Goal: Task Accomplishment & Management: Manage account settings

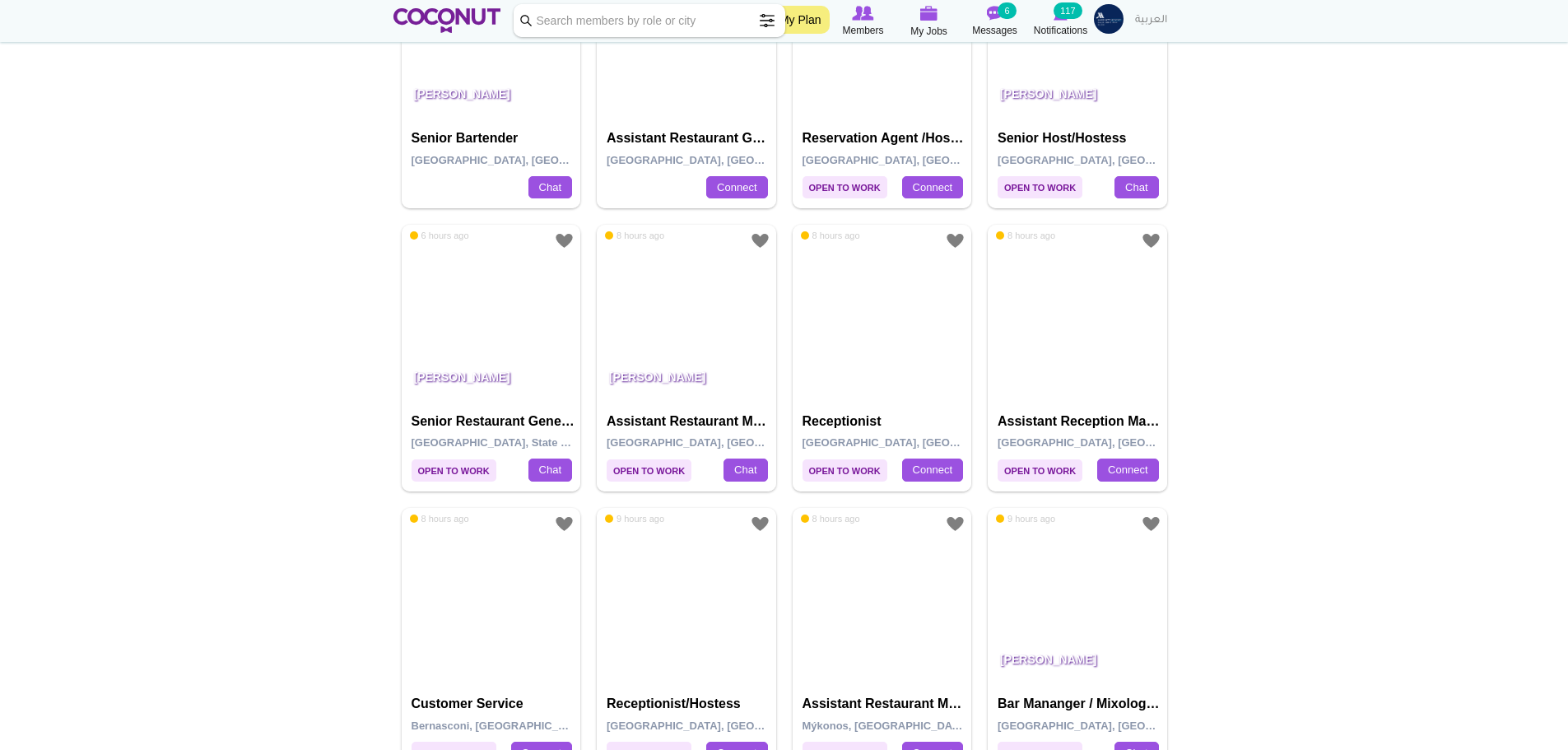
scroll to position [3003, 0]
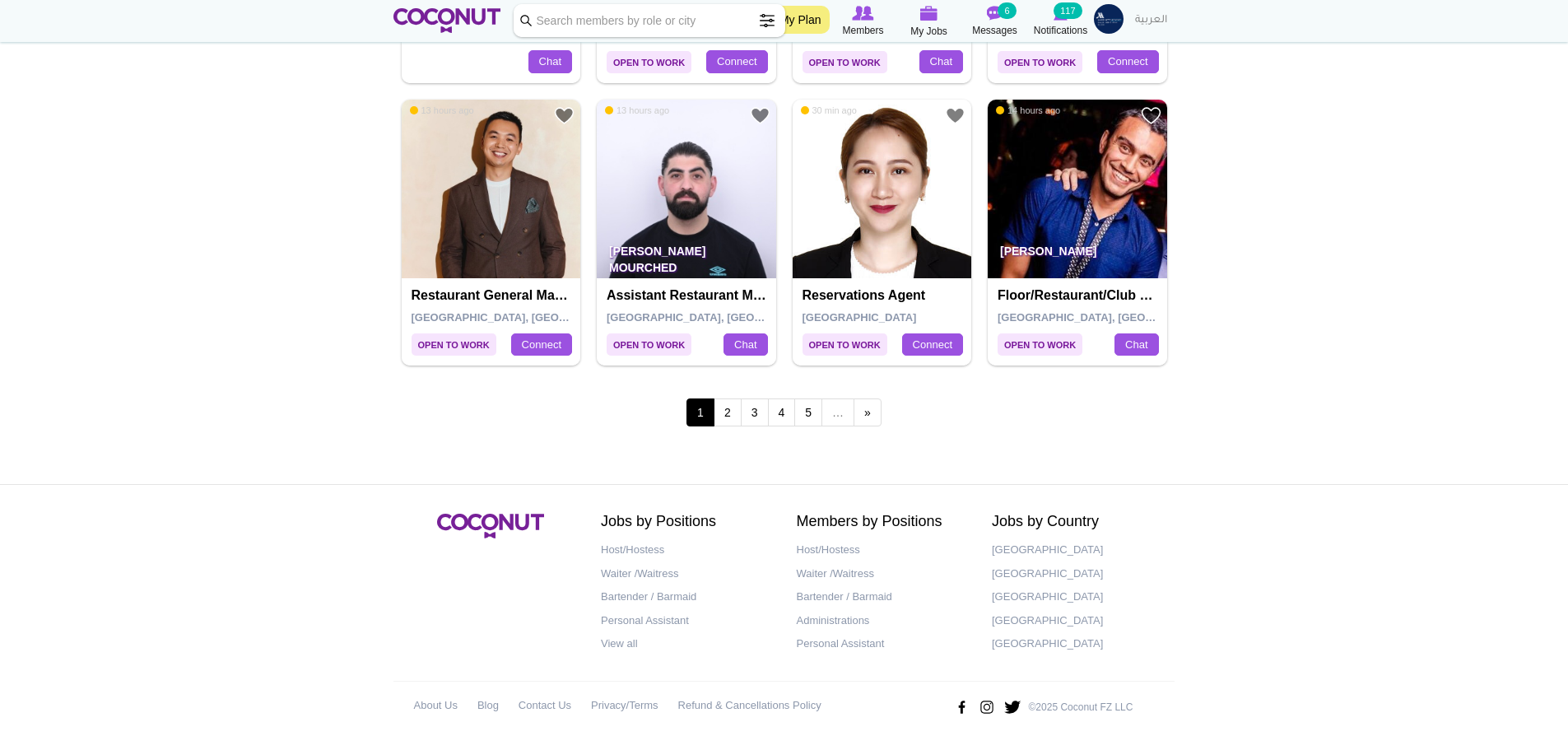
click at [1048, 708] on p "©2025 Coconut FZ LLC" at bounding box center [1081, 707] width 104 height 14
click at [497, 192] on img at bounding box center [492, 189] width 180 height 180
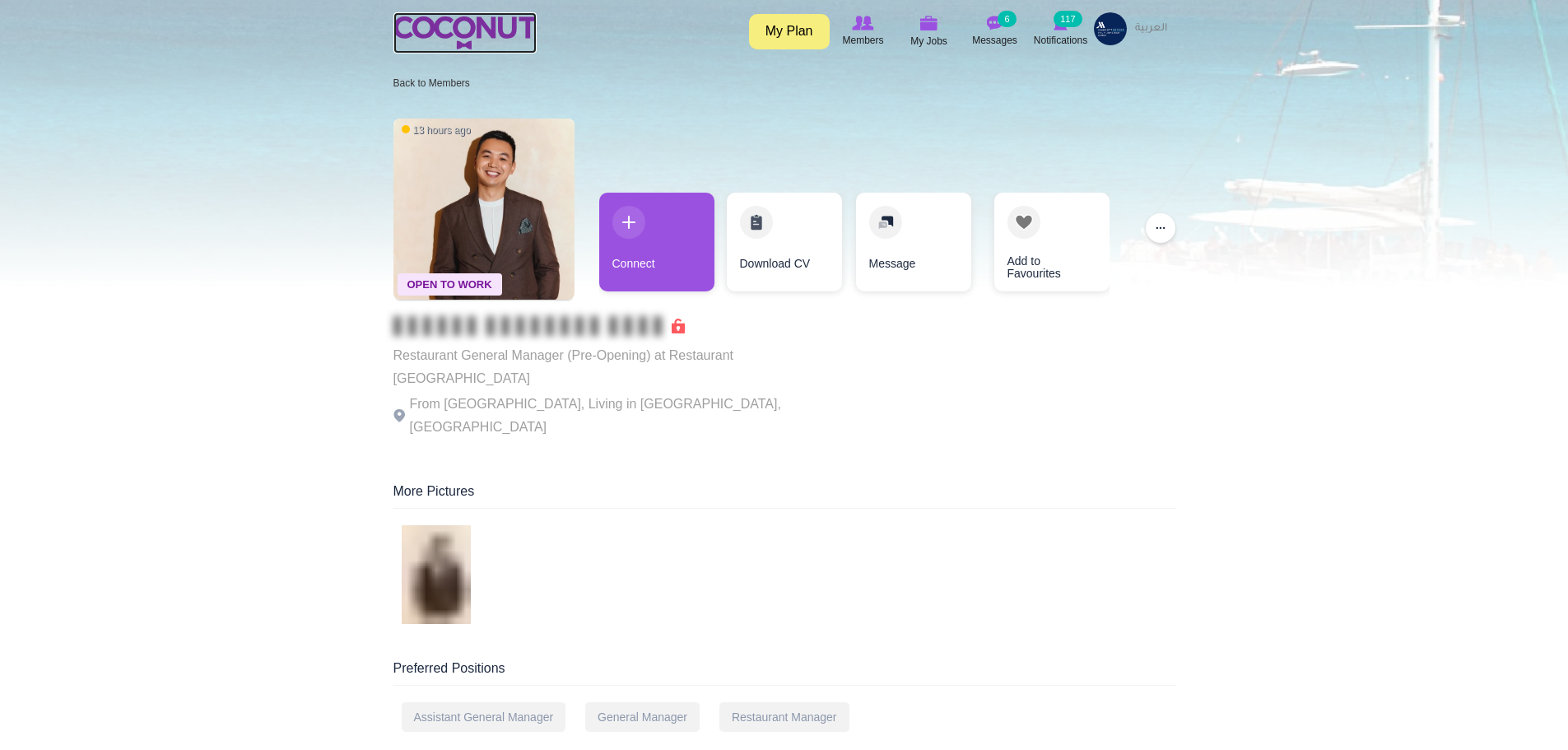
click at [475, 36] on img at bounding box center [464, 32] width 143 height 33
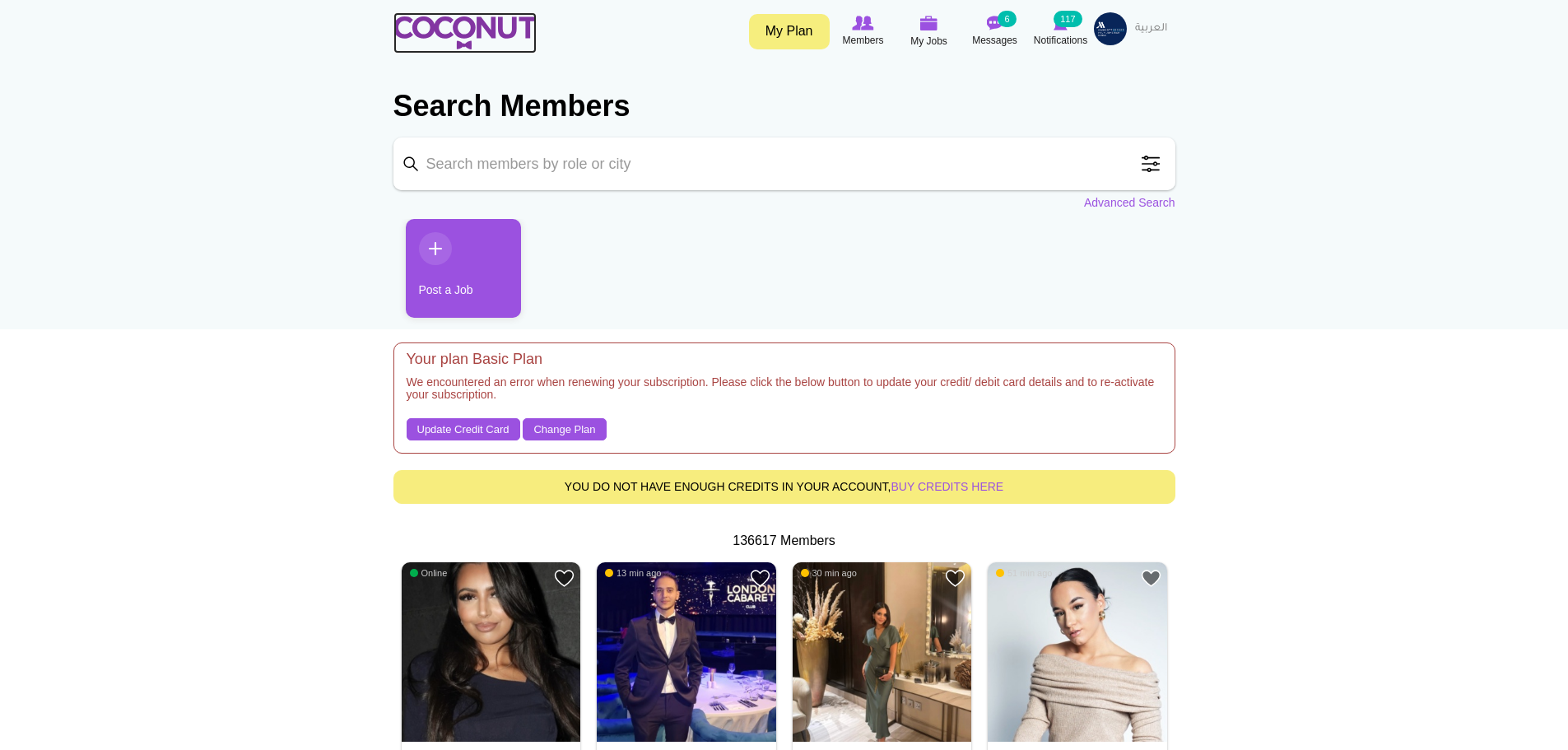
click at [429, 40] on img at bounding box center [464, 32] width 143 height 33
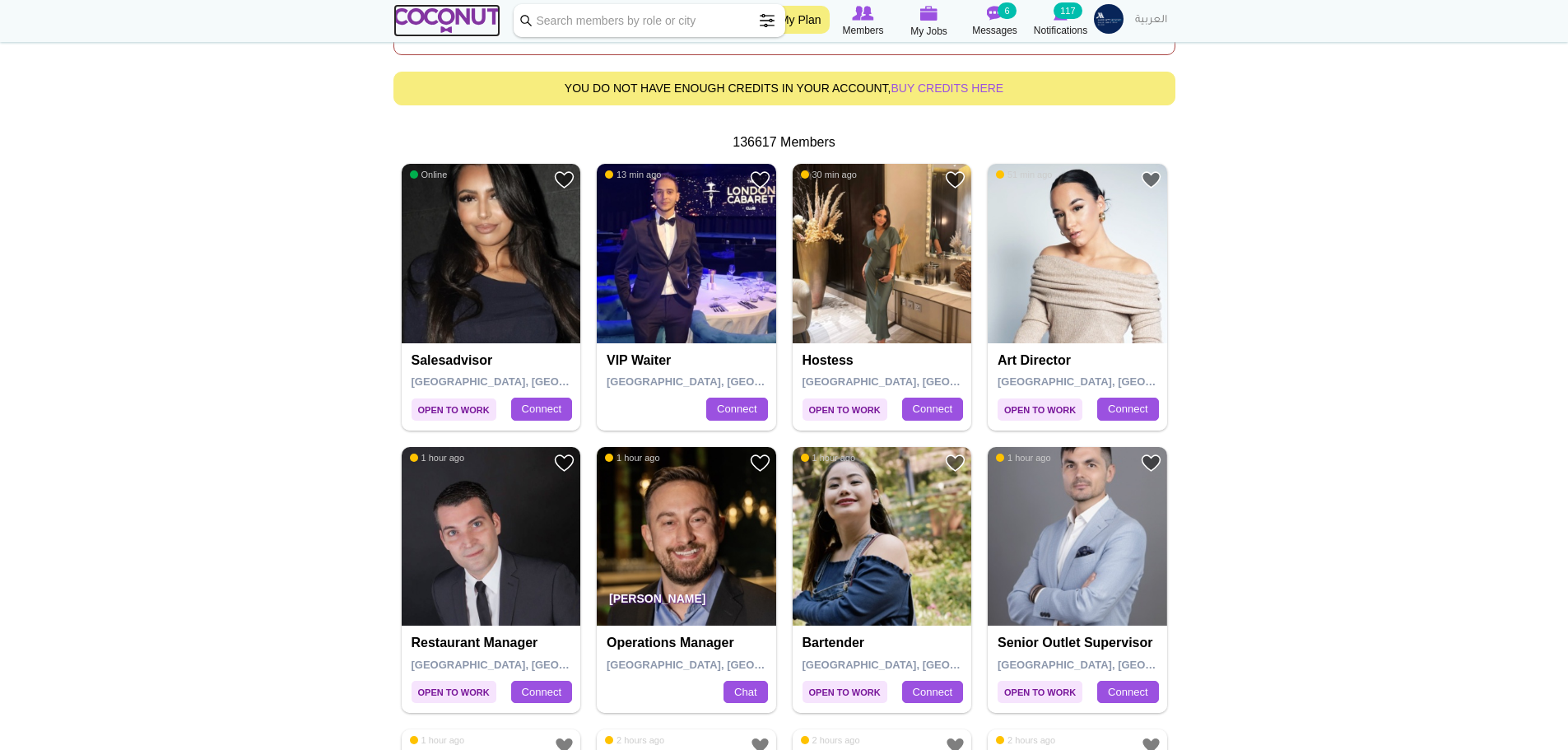
scroll to position [412, 0]
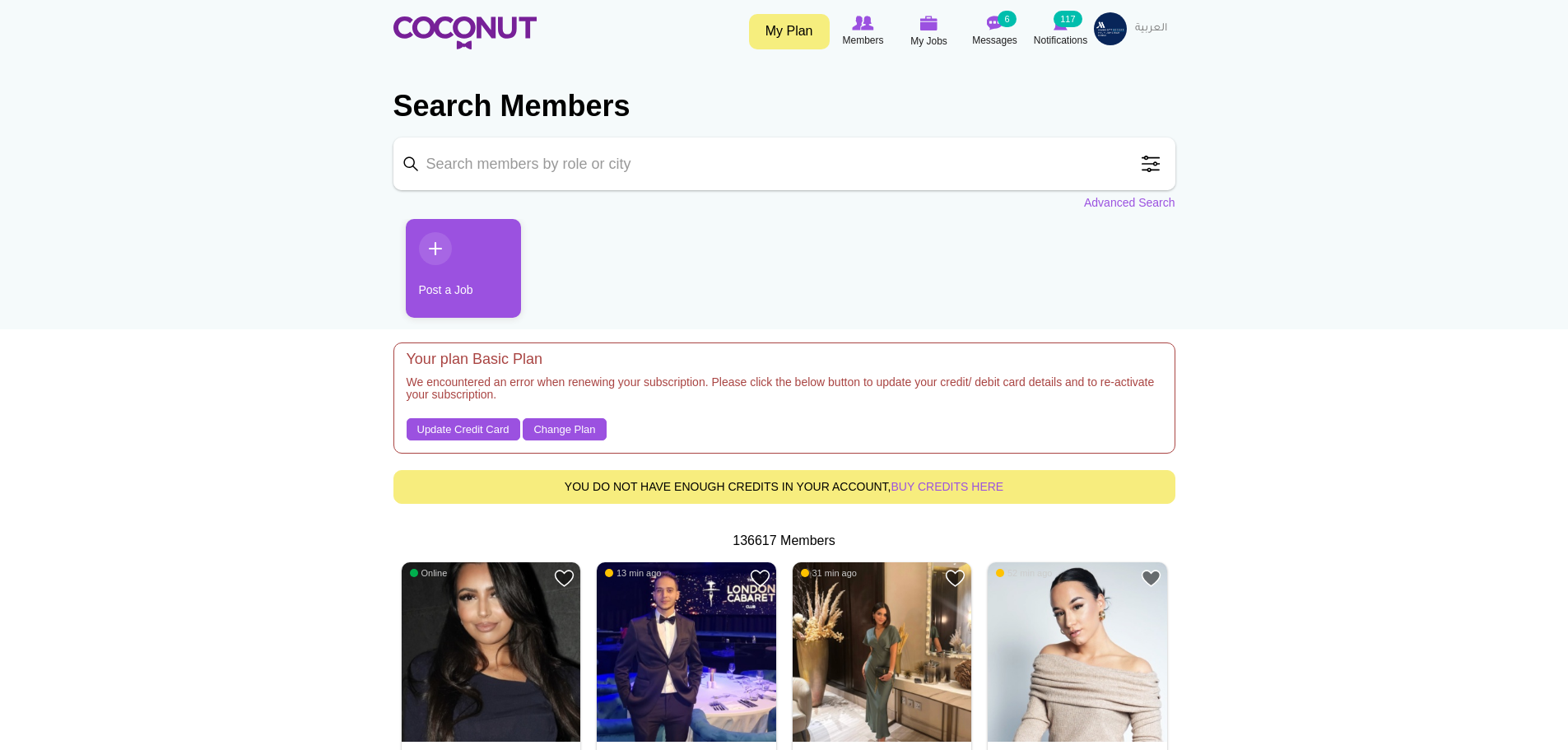
click at [801, 380] on h5 "We encountered an error when renewing your subscription. Please click the below…" at bounding box center [784, 393] width 755 height 34
click at [996, 30] on img at bounding box center [994, 22] width 16 height 14
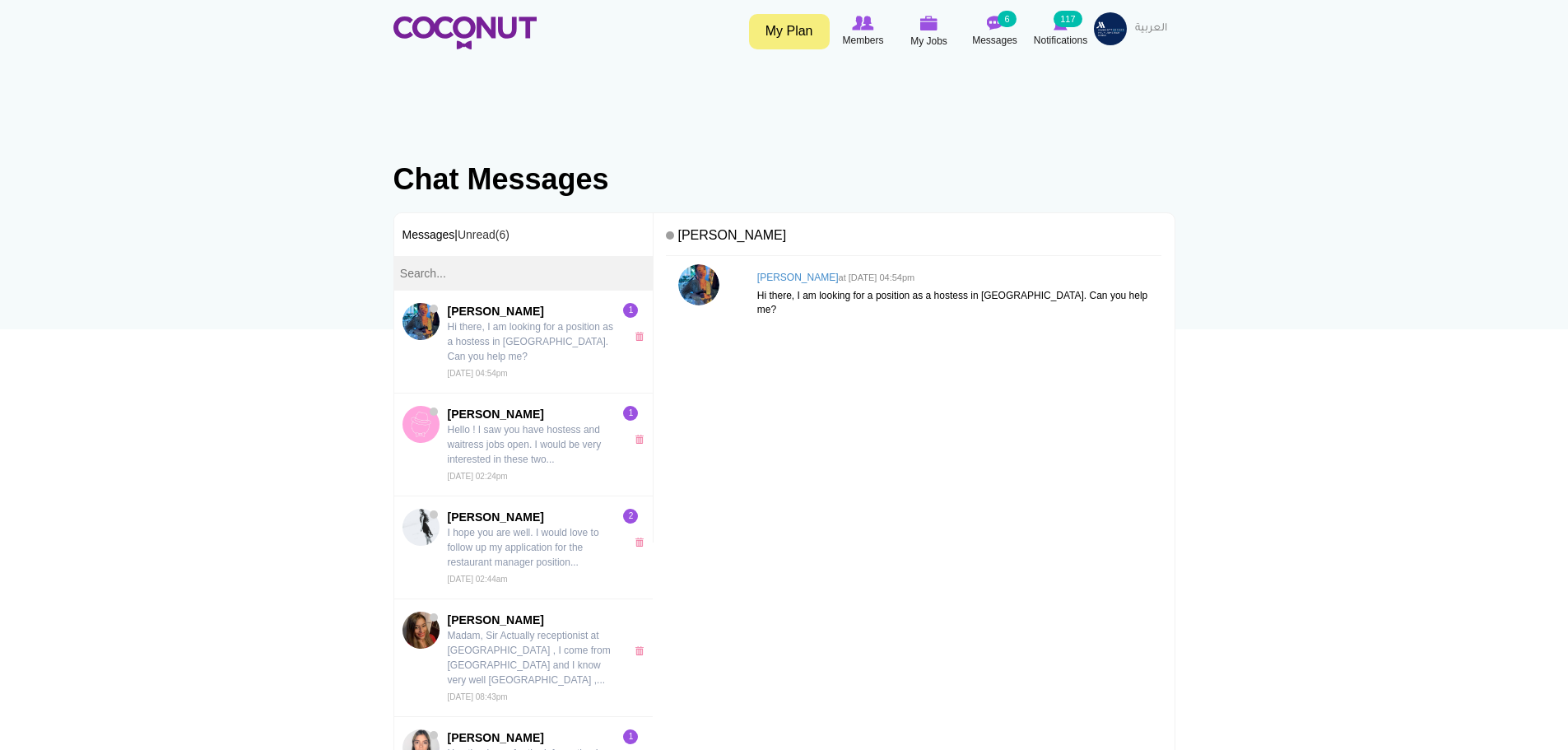
click at [778, 34] on link "My Plan" at bounding box center [789, 32] width 81 height 36
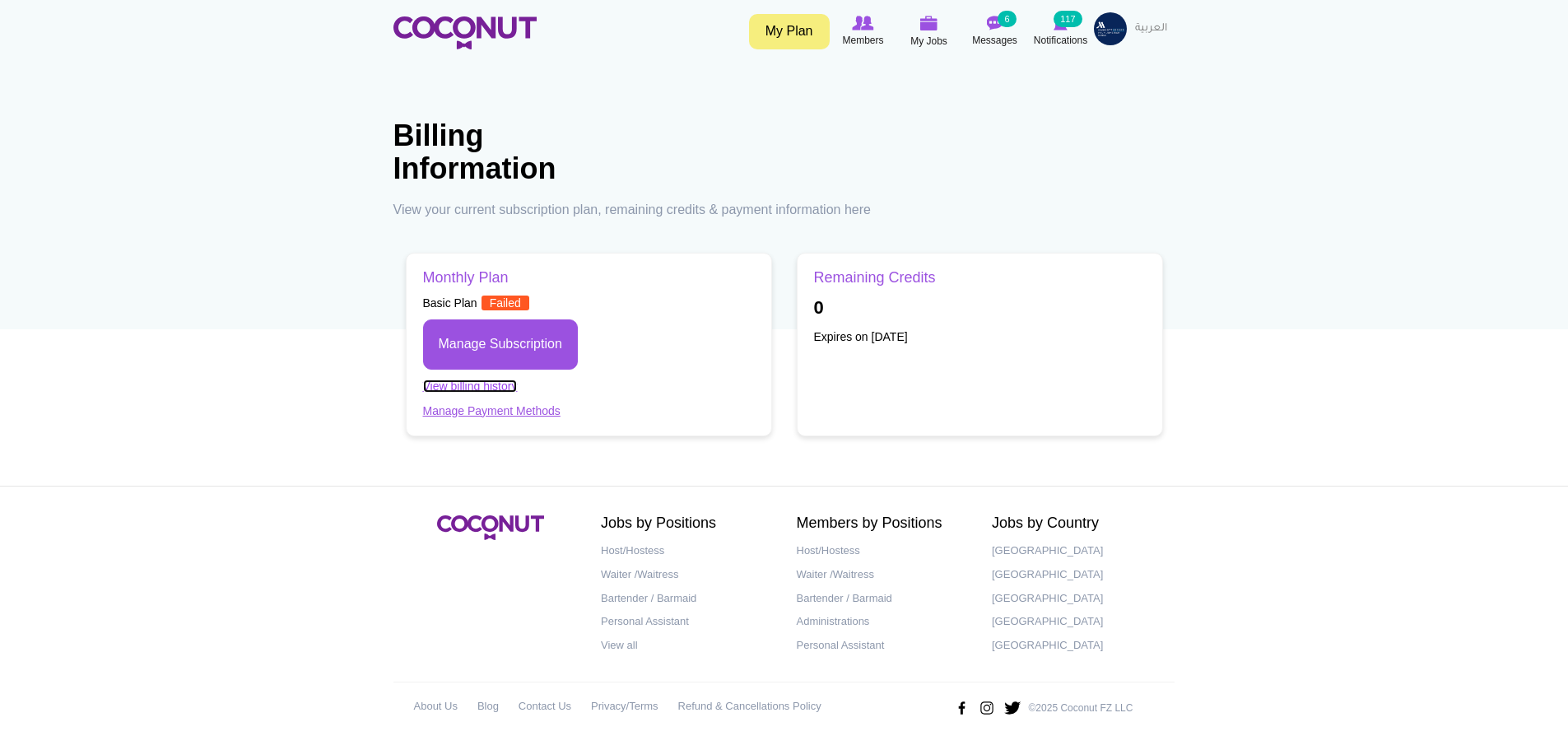
click at [484, 387] on link "View billing history" at bounding box center [470, 386] width 95 height 14
click at [482, 24] on img at bounding box center [464, 32] width 143 height 33
